Goal: Use online tool/utility: Utilize a website feature to perform a specific function

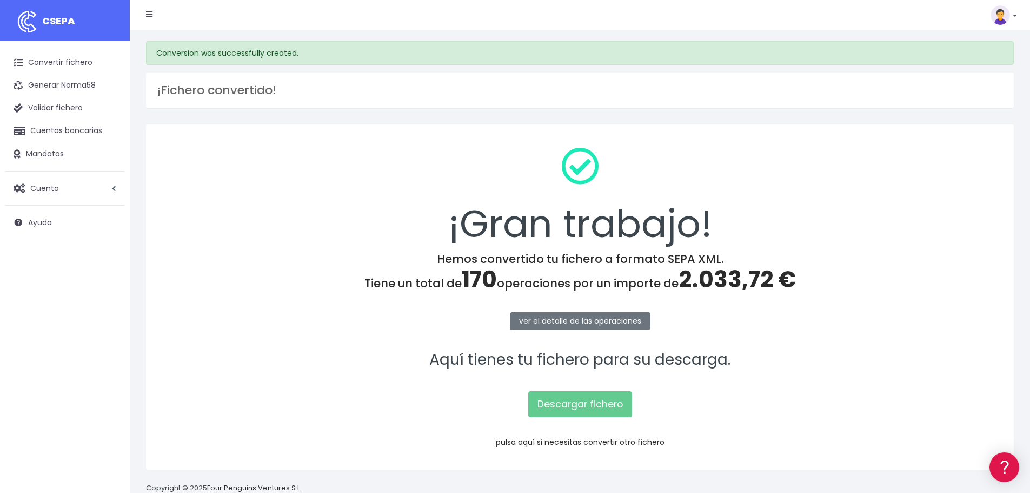
click at [527, 437] on link "pulsa aquí si necesitas convertir otro fichero" at bounding box center [580, 441] width 169 height 11
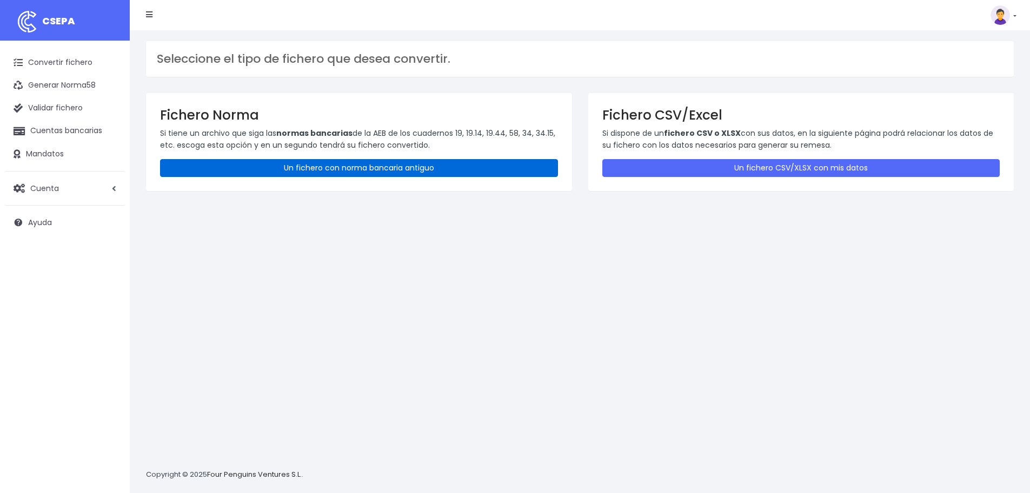
click at [368, 173] on link "Un fichero con norma bancaria antiguo" at bounding box center [359, 168] width 398 height 18
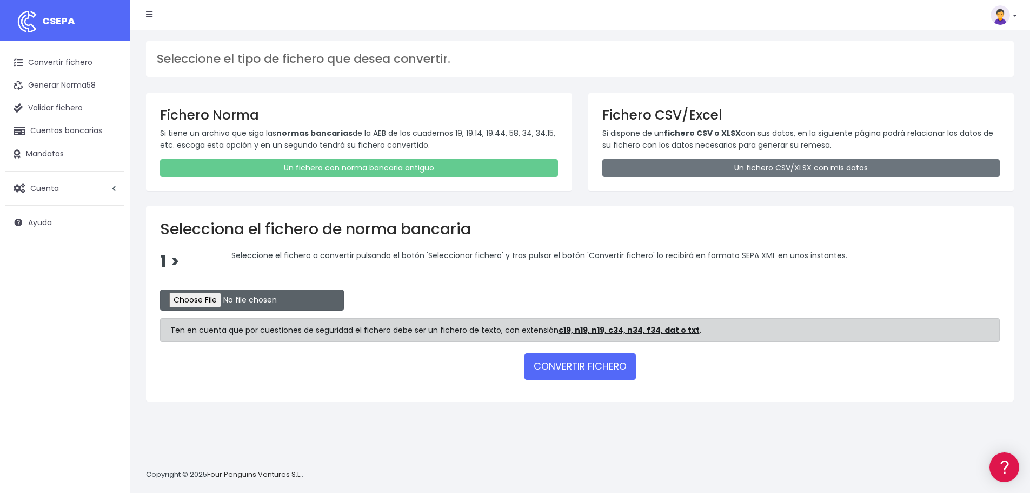
click at [213, 301] on input "file" at bounding box center [252, 299] width 184 height 21
type input "C:\fakepath\REM 2335.TXT"
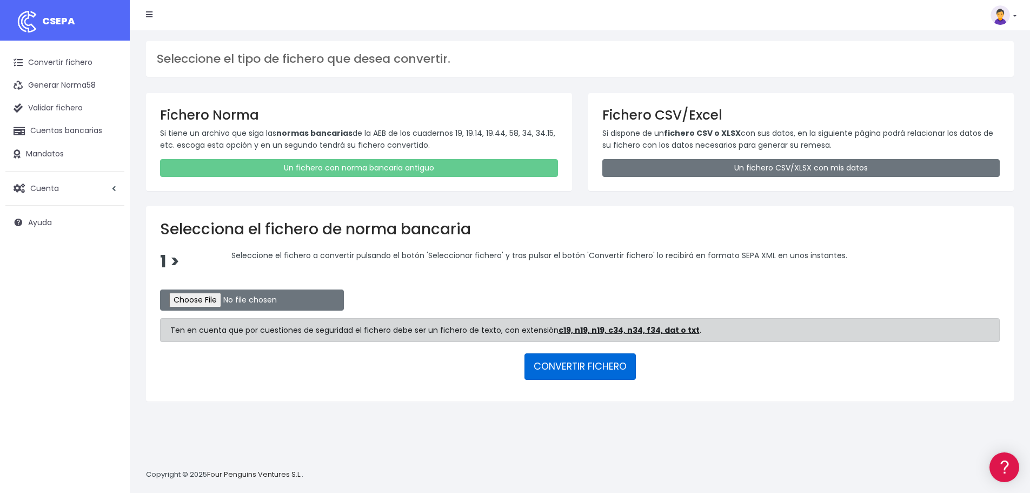
drag, startPoint x: 568, startPoint y: 364, endPoint x: 530, endPoint y: 373, distance: 38.2
click at [568, 364] on button "CONVERTIR FICHERO" at bounding box center [579, 366] width 111 height 26
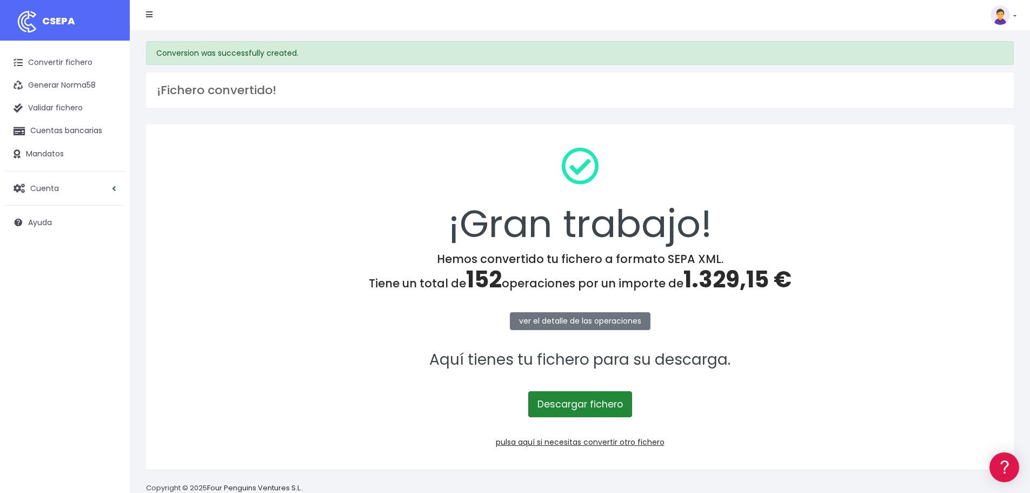
click at [562, 405] on link "Descargar fichero" at bounding box center [580, 404] width 104 height 26
click at [617, 442] on link "pulsa aquí si necesitas convertir otro fichero" at bounding box center [580, 441] width 169 height 11
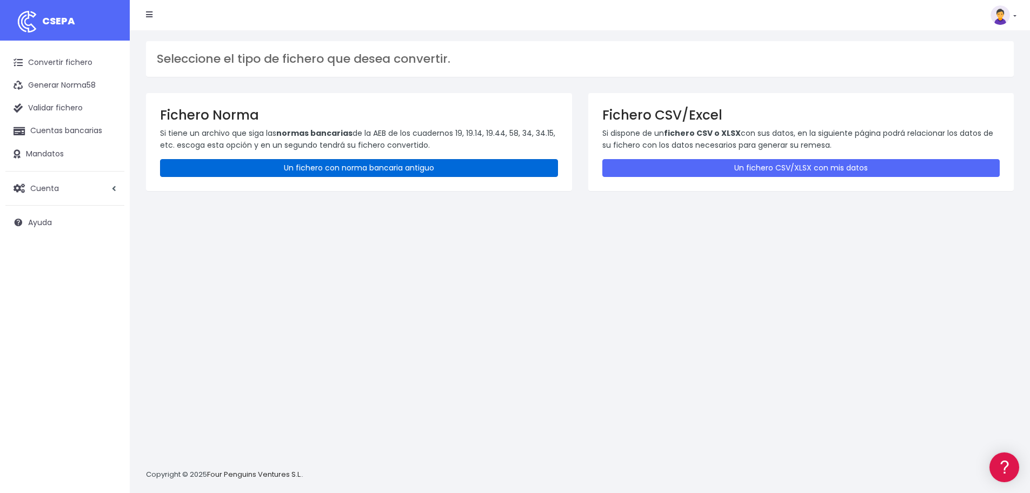
click at [352, 166] on link "Un fichero con norma bancaria antiguo" at bounding box center [359, 168] width 398 height 18
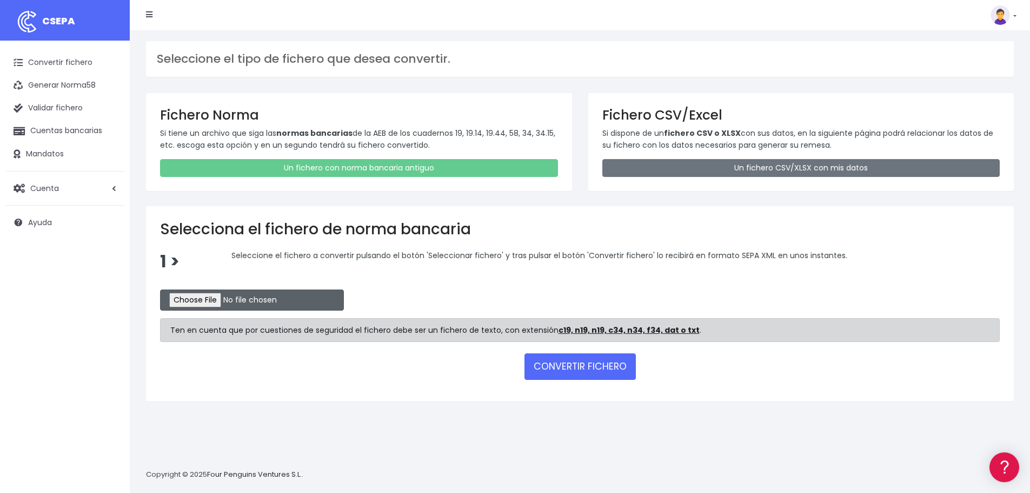
click at [227, 298] on input "file" at bounding box center [252, 299] width 184 height 21
type input "C:\fakepath\REM 2336.TXT"
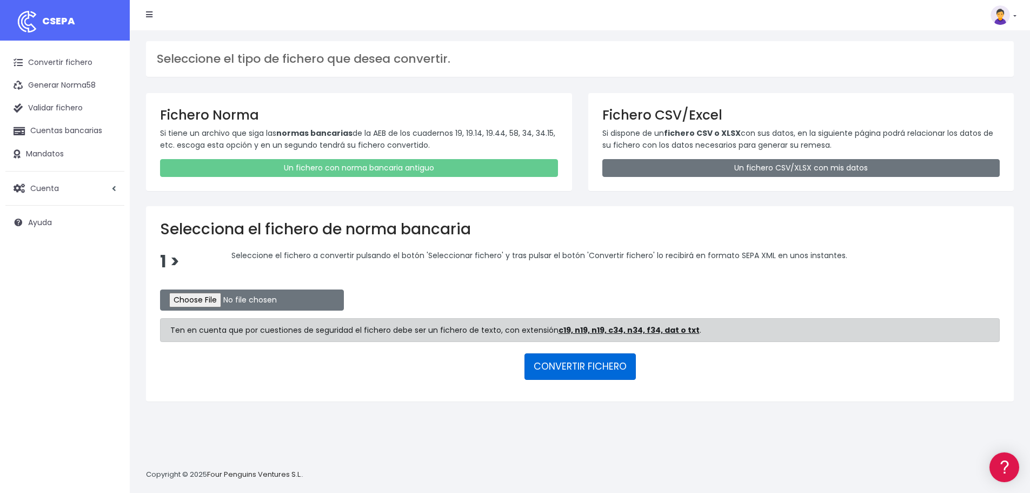
click at [593, 364] on button "CONVERTIR FICHERO" at bounding box center [579, 366] width 111 height 26
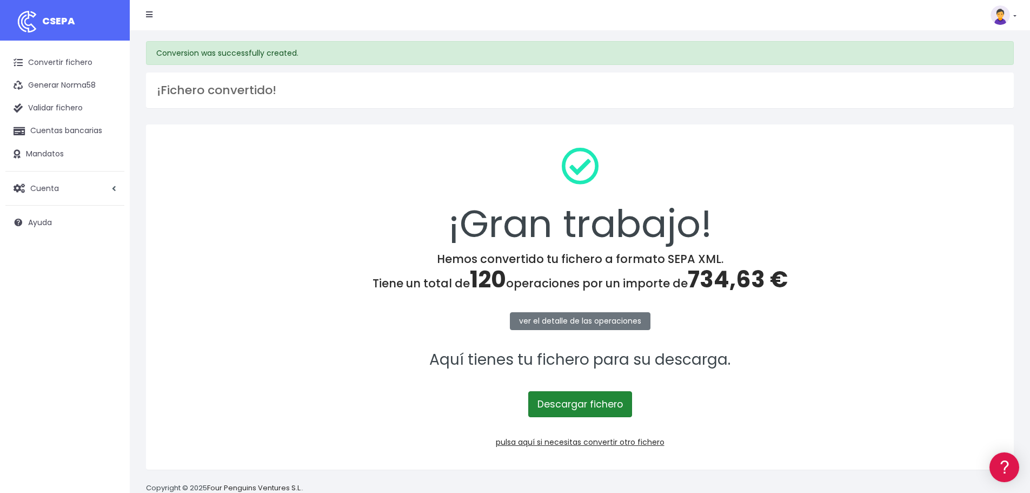
click at [593, 404] on link "Descargar fichero" at bounding box center [580, 404] width 104 height 26
